Goal: Task Accomplishment & Management: Use online tool/utility

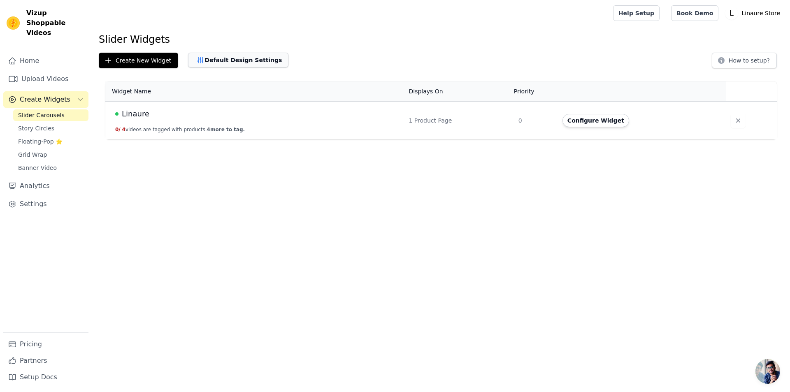
click at [227, 56] on button "Default Design Settings" at bounding box center [238, 60] width 100 height 15
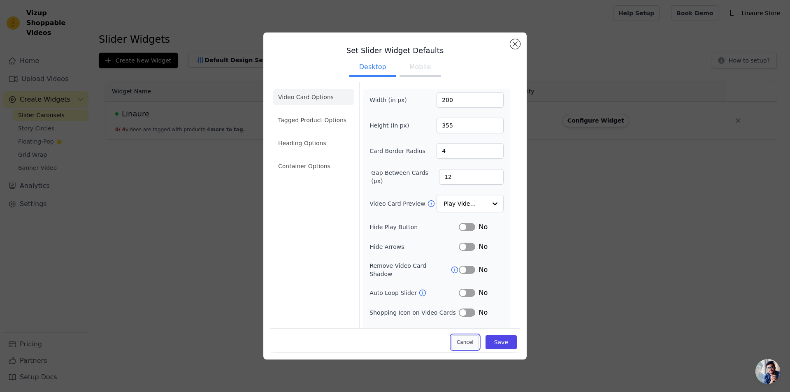
click at [465, 338] on button "Cancel" at bounding box center [465, 343] width 28 height 14
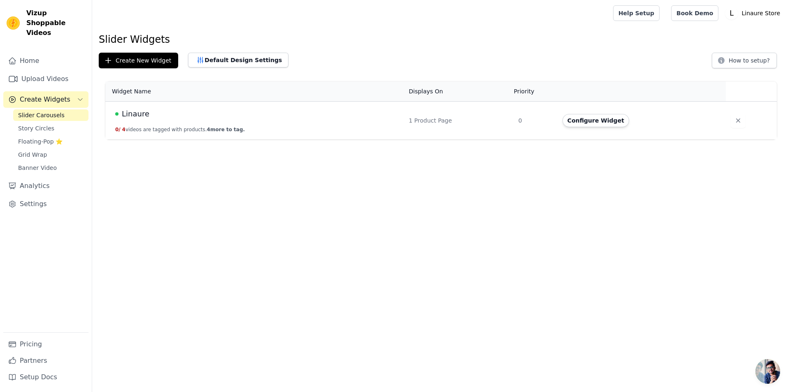
click at [218, 133] on td "Linaure 0 / 4 videos are tagged with products. 4 more to tag." at bounding box center [254, 121] width 299 height 38
click at [228, 127] on span "4 more to tag." at bounding box center [226, 130] width 38 height 6
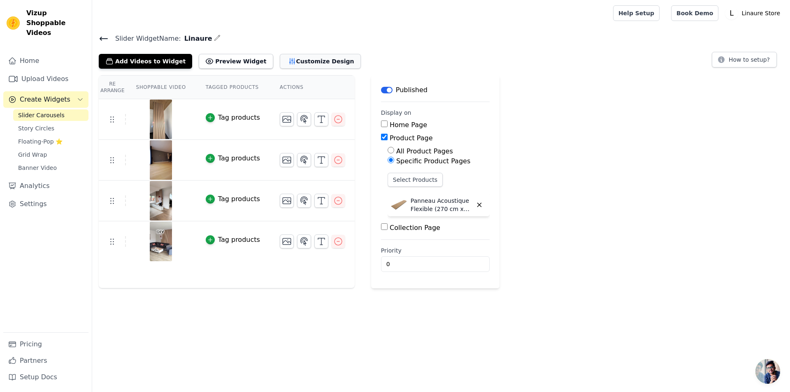
click at [300, 63] on button "Customize Design" at bounding box center [320, 61] width 81 height 15
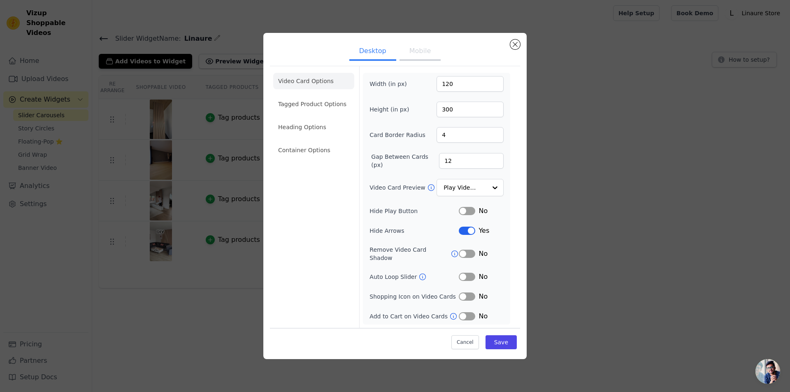
click at [425, 60] on button "Mobile" at bounding box center [420, 52] width 41 height 18
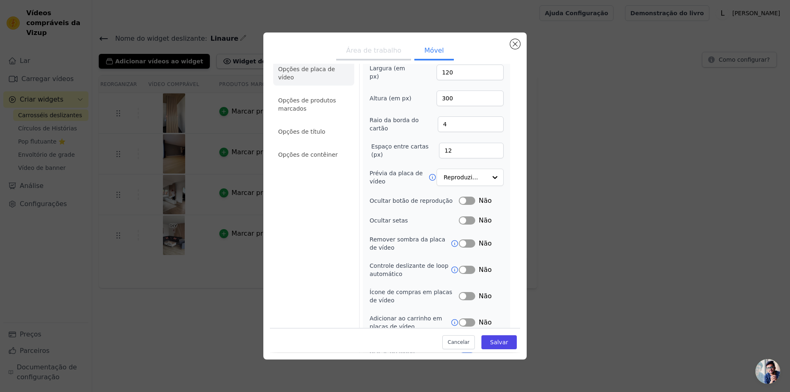
scroll to position [44, 0]
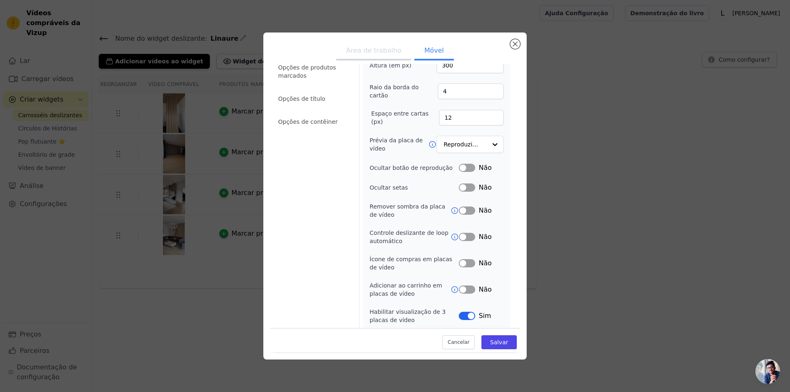
click at [459, 236] on button "Rótulo" at bounding box center [467, 237] width 16 height 8
click at [498, 344] on font "Salvar" at bounding box center [499, 342] width 18 height 7
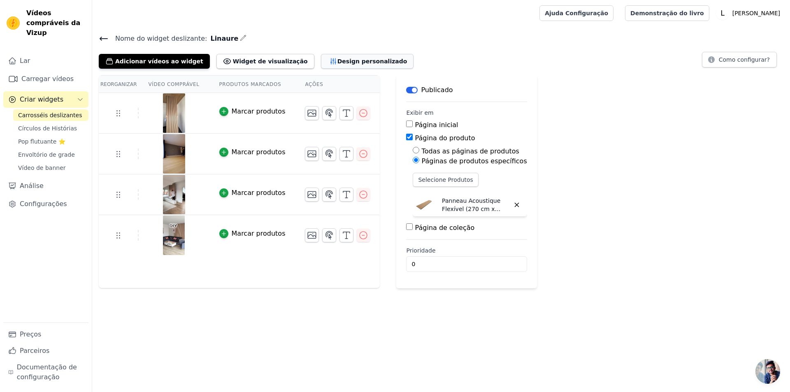
click at [337, 61] on font "Design personalizado" at bounding box center [372, 61] width 70 height 7
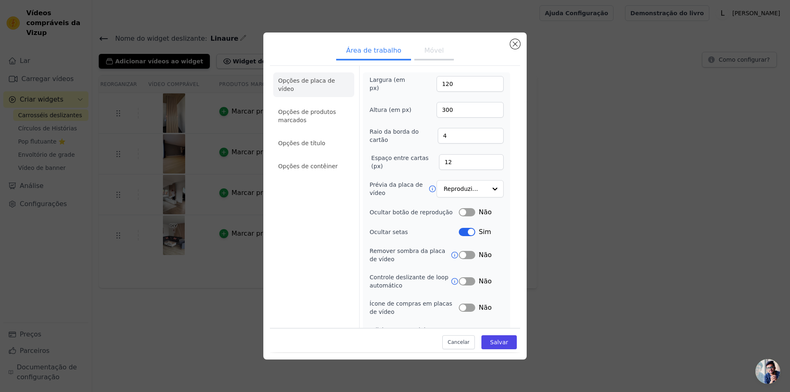
click at [435, 51] on font "Móvel" at bounding box center [433, 51] width 19 height 8
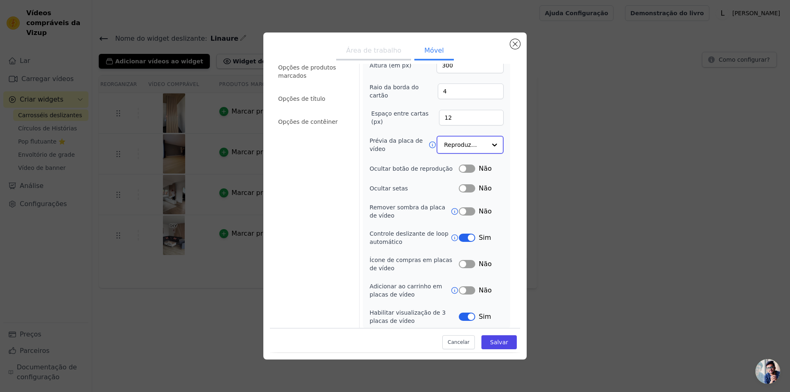
click at [458, 146] on input "Prévia da placa de vídeo" at bounding box center [465, 145] width 42 height 16
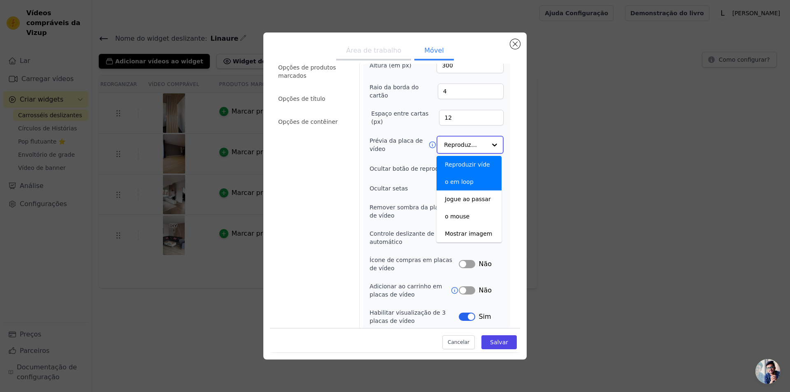
click at [458, 163] on font "Reproduzir vídeo em loop" at bounding box center [467, 173] width 45 height 24
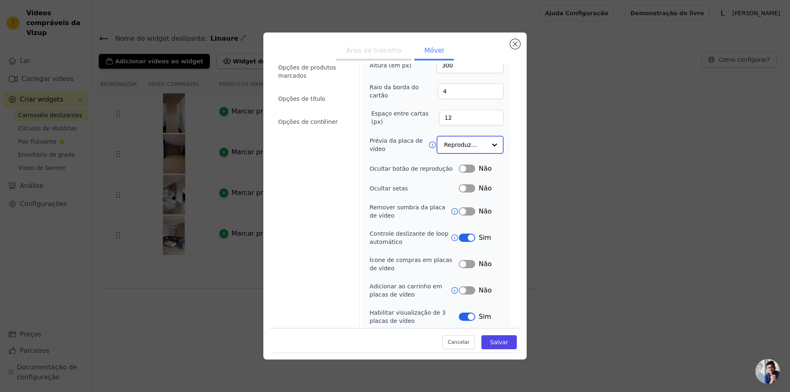
click at [467, 140] on input "Prévia da placa de vídeo" at bounding box center [465, 145] width 42 height 16
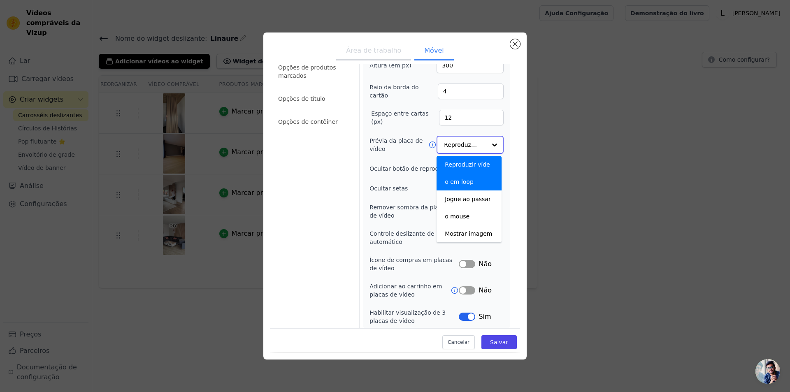
click at [458, 179] on font "Reproduzir vídeo em loop" at bounding box center [467, 173] width 45 height 24
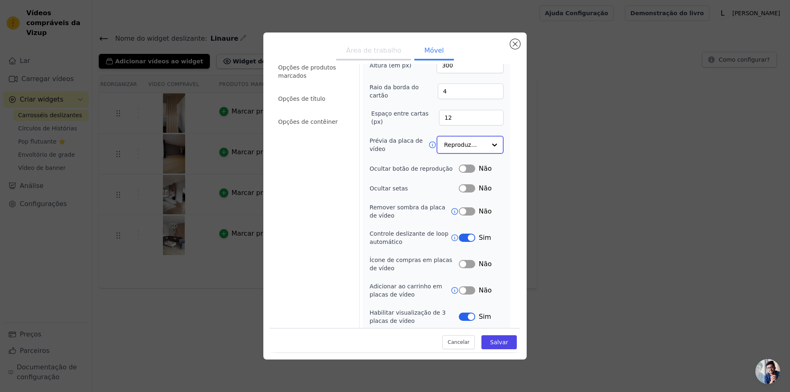
click at [459, 143] on input "Prévia da placa de vídeo" at bounding box center [465, 145] width 42 height 16
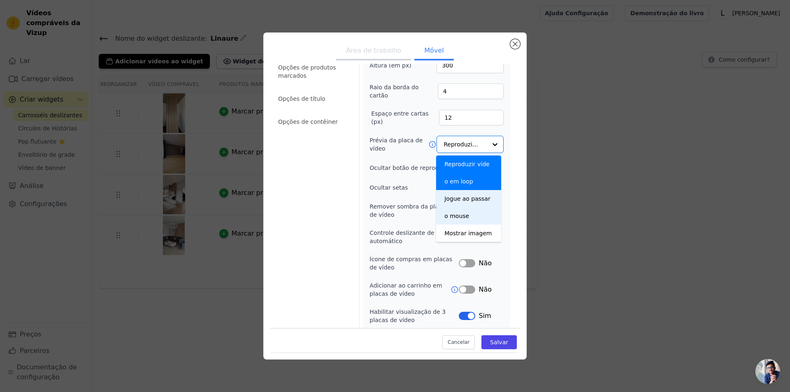
click at [314, 195] on div "Opções de placa de vídeo Opções de produtos marcados Opções de título Opções de…" at bounding box center [313, 175] width 81 height 309
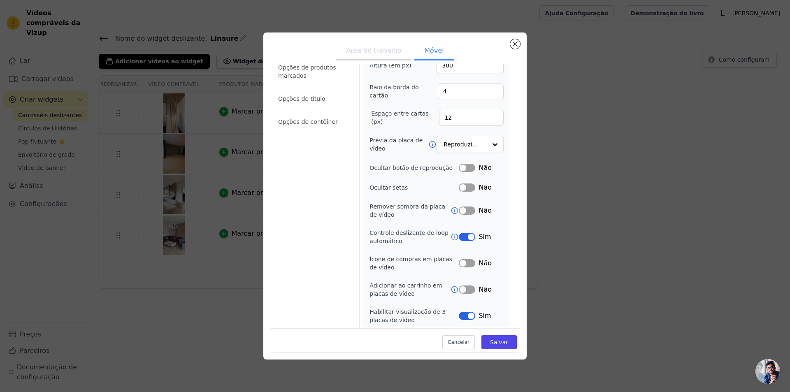
scroll to position [0, 0]
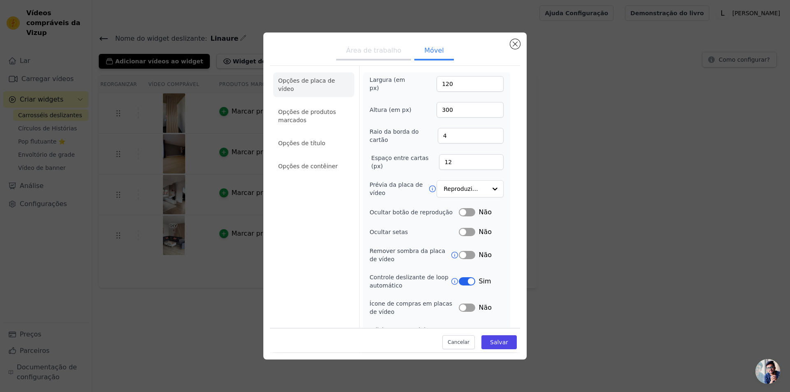
click at [314, 109] on font "Opções de produtos marcados" at bounding box center [307, 116] width 58 height 15
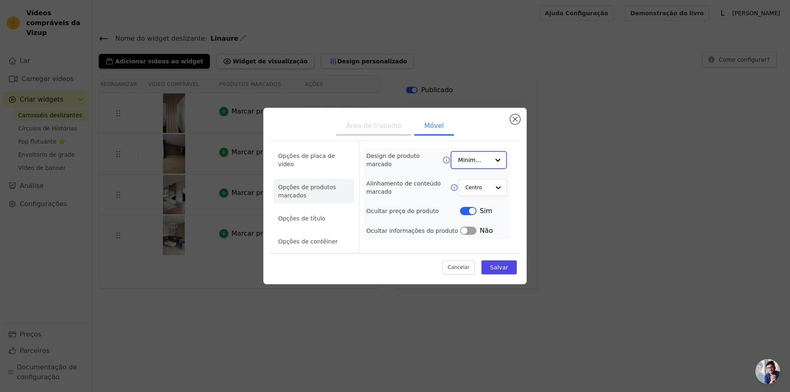
click at [474, 168] on input "Design de produto marcado" at bounding box center [474, 160] width 32 height 16
click at [477, 200] on font "Sobreposição" at bounding box center [478, 197] width 39 height 7
click at [467, 153] on div "Design de produto marcado Option Overlay, selected. Select is focused, type to …" at bounding box center [436, 193] width 147 height 91
click at [467, 161] on input "Design de produto marcado" at bounding box center [474, 160] width 32 height 16
click at [504, 264] on font "Salvar" at bounding box center [499, 267] width 18 height 7
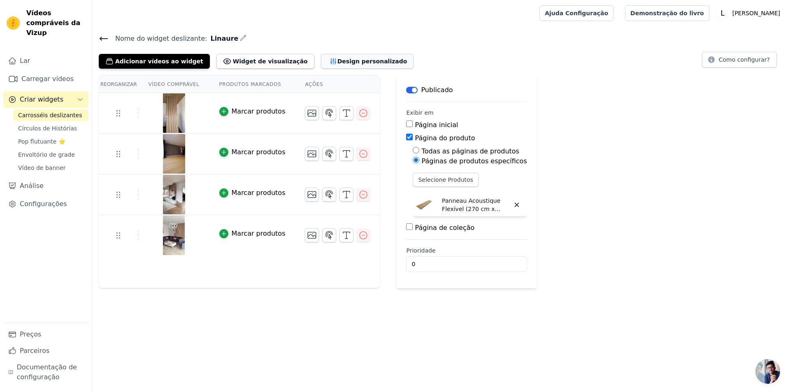
click at [337, 61] on font "Design personalizado" at bounding box center [372, 61] width 70 height 7
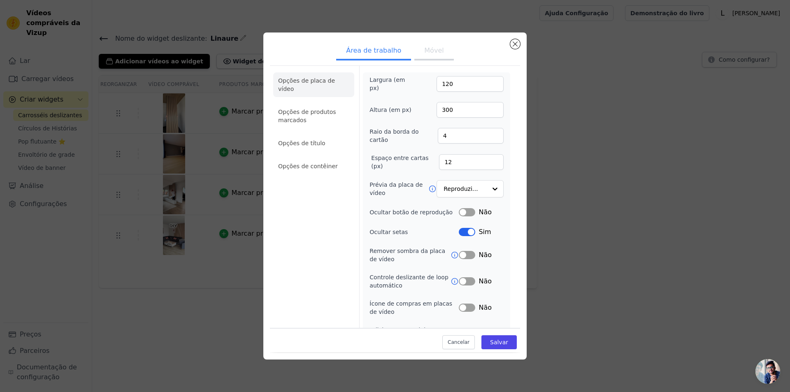
click at [425, 55] on button "Móvel" at bounding box center [433, 51] width 39 height 18
click at [306, 158] on li "Opções de produtos marcados" at bounding box center [313, 166] width 81 height 16
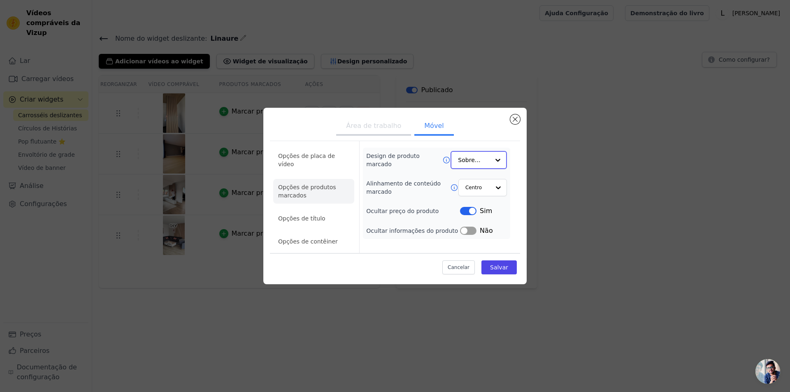
click at [470, 168] on input "Design de produto marcado" at bounding box center [474, 160] width 32 height 16
click at [474, 182] on font "Cartão" at bounding box center [468, 180] width 19 height 7
click at [496, 264] on font "Salvar" at bounding box center [499, 267] width 18 height 7
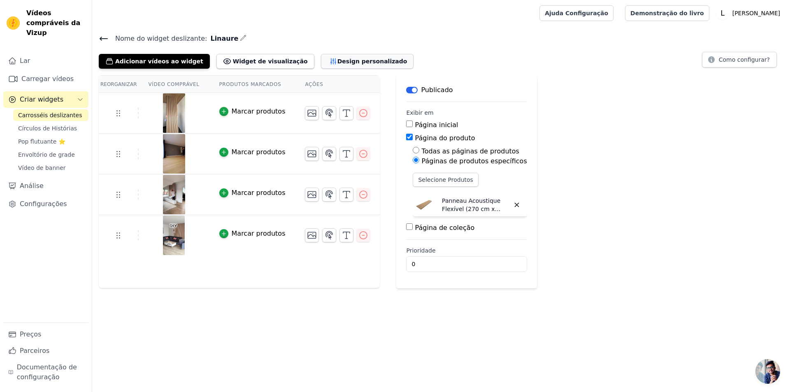
click at [337, 65] on font "Design personalizado" at bounding box center [372, 61] width 70 height 8
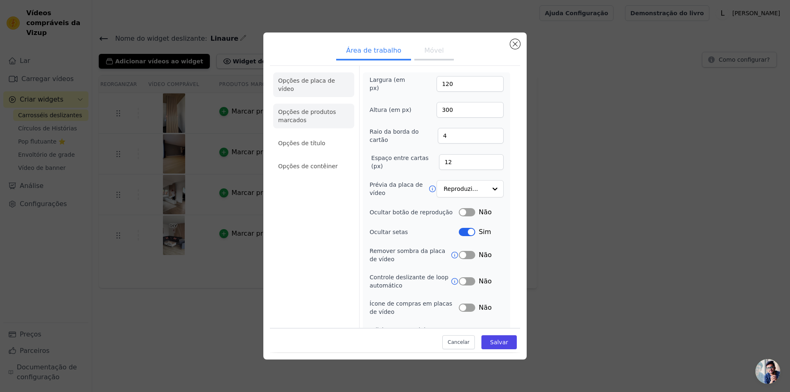
click at [305, 109] on font "Opções de produtos marcados" at bounding box center [307, 116] width 58 height 15
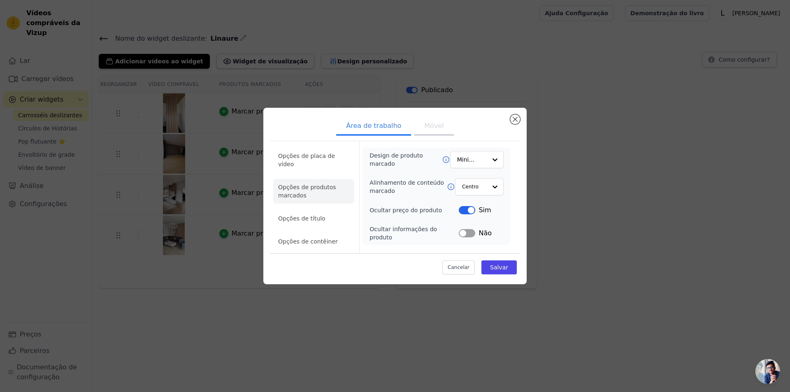
click at [429, 130] on font "Móvel" at bounding box center [433, 126] width 19 height 8
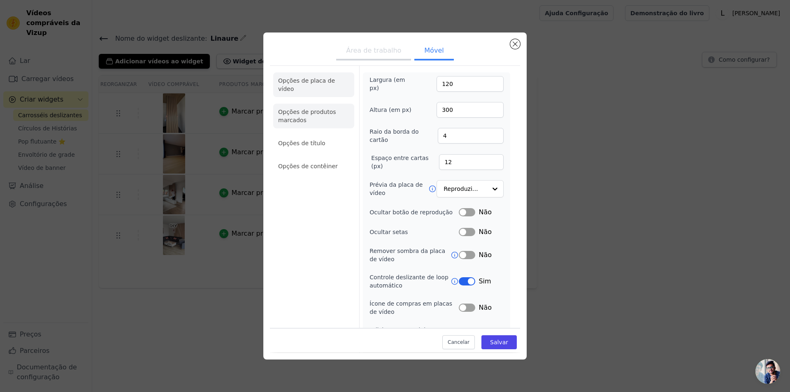
click at [308, 158] on li "Opções de produtos marcados" at bounding box center [313, 166] width 81 height 16
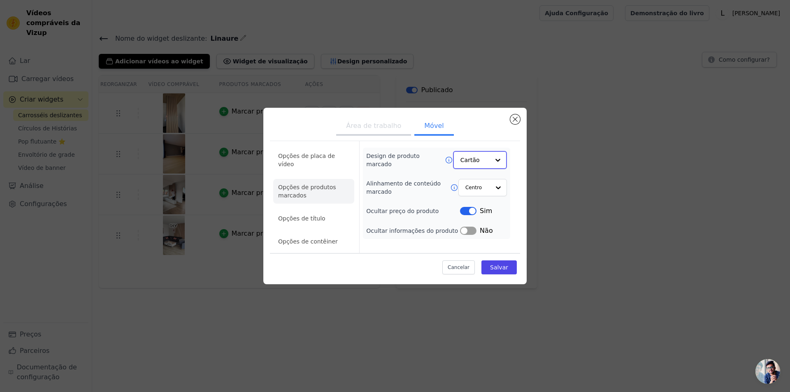
click at [475, 164] on input "Design de produto marcado" at bounding box center [474, 160] width 29 height 16
click at [470, 217] on font "Minimalista" at bounding box center [477, 214] width 33 height 7
click at [468, 234] on button "Rótulo" at bounding box center [468, 230] width 16 height 8
click at [471, 234] on button "Rótulo" at bounding box center [468, 230] width 16 height 8
click at [482, 195] on input "Alinhamento de conteúdo marcado" at bounding box center [477, 187] width 25 height 16
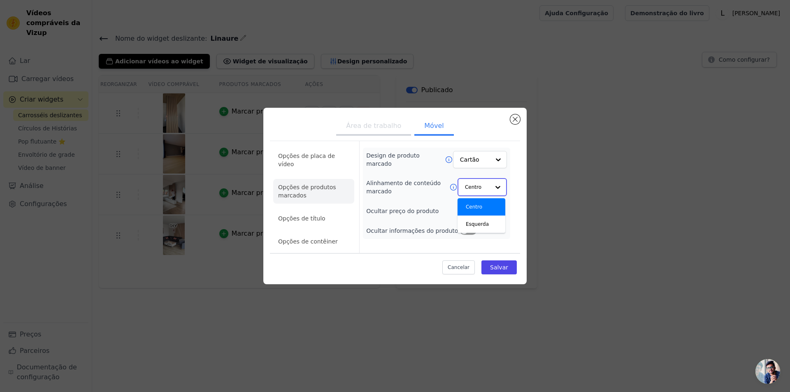
click at [483, 195] on input "Alinhamento de conteúdo marcado" at bounding box center [477, 187] width 25 height 16
click at [505, 264] on font "Salvar" at bounding box center [499, 267] width 18 height 7
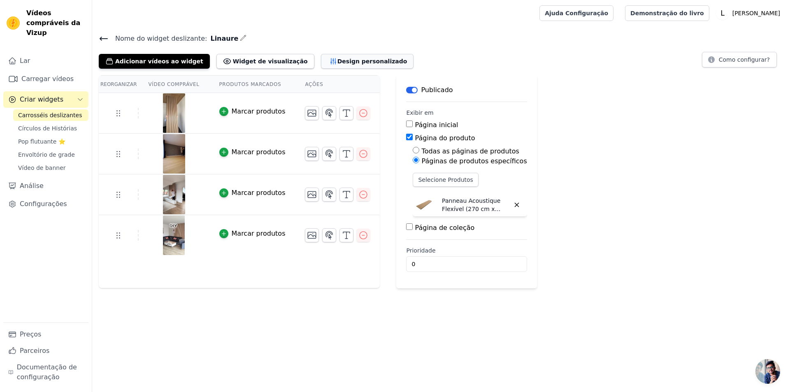
click at [336, 67] on button "Design personalizado" at bounding box center [367, 61] width 93 height 15
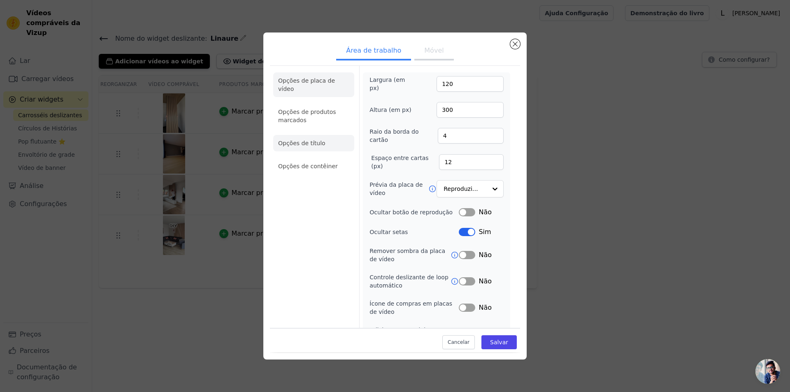
click at [314, 140] on font "Opções de título" at bounding box center [301, 143] width 47 height 7
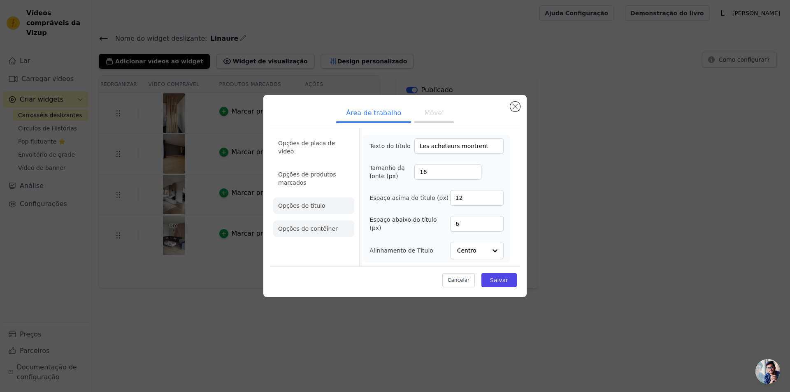
click at [309, 226] on font "Opções de contêiner" at bounding box center [308, 229] width 60 height 7
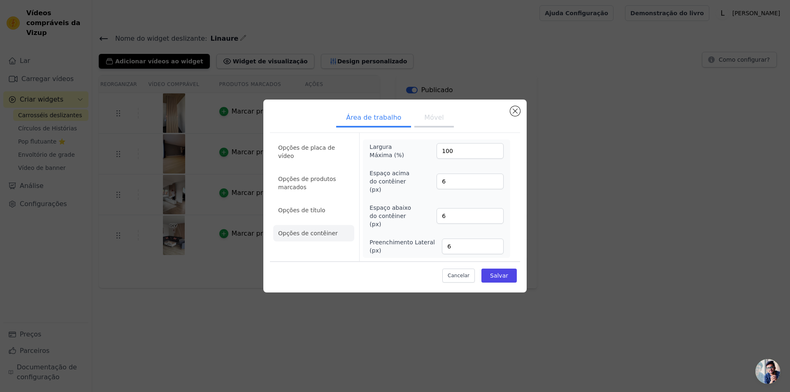
click at [305, 171] on li "Opções de placa de vídeo" at bounding box center [313, 183] width 81 height 25
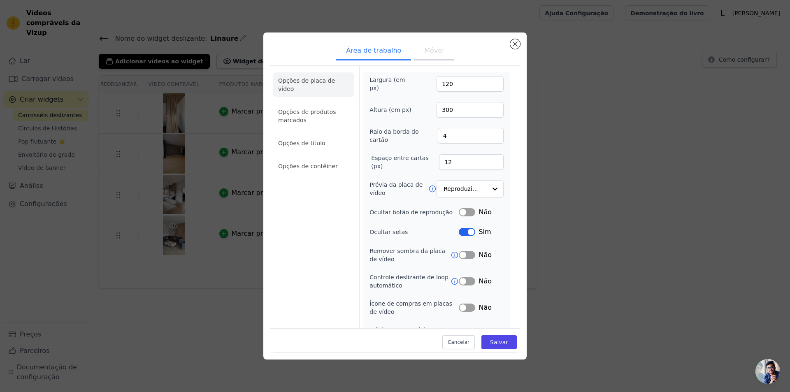
click at [438, 51] on button "Móvel" at bounding box center [433, 51] width 39 height 18
click at [295, 163] on li "Opções de contêiner" at bounding box center [313, 166] width 81 height 16
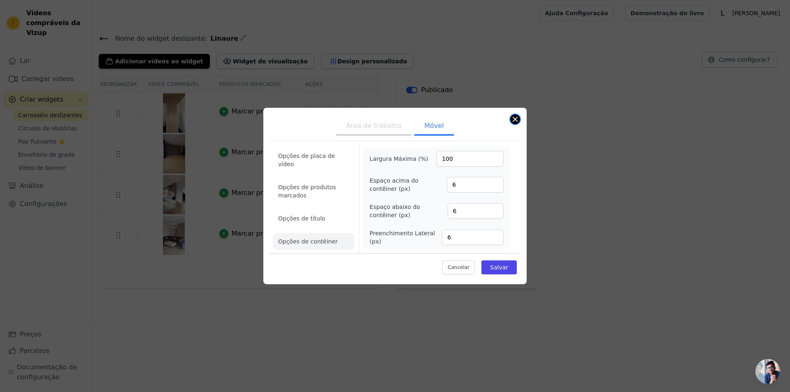
click at [512, 122] on button "Fechar modal" at bounding box center [515, 119] width 10 height 10
